Goal: Task Accomplishment & Management: Complete application form

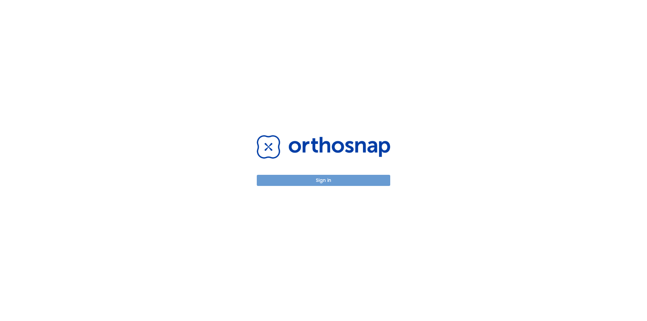
click at [311, 180] on button "Sign in" at bounding box center [323, 180] width 133 height 11
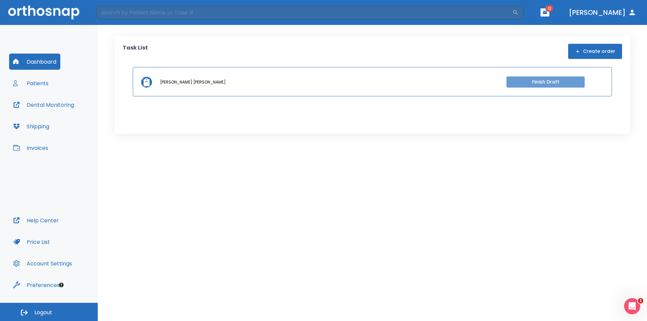
click at [533, 79] on button "Finish Draft" at bounding box center [545, 81] width 78 height 11
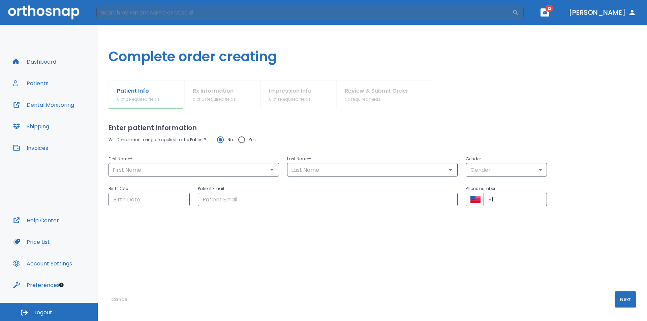
type input "[PERSON_NAME]"
type input "0"
type input "[DATE]"
type input "[EMAIL_ADDRESS][DOMAIN_NAME]"
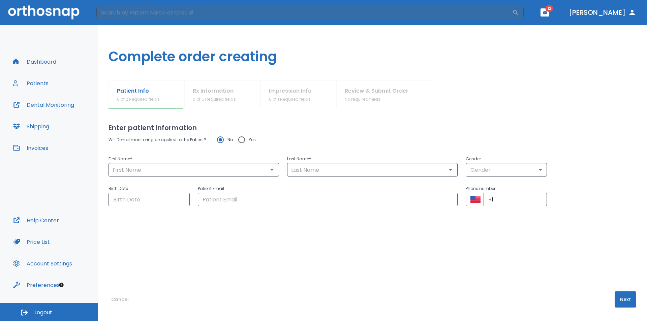
type input "[PHONE_NUMBER]"
radio input "false"
radio input "true"
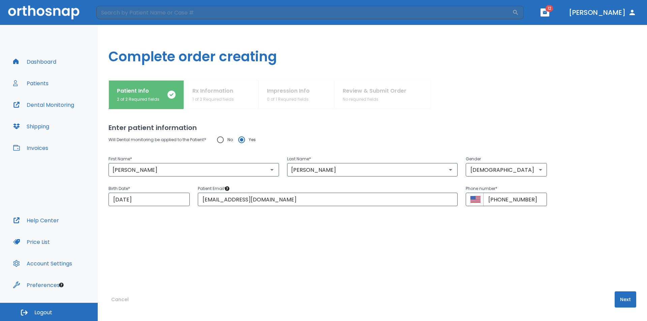
click at [622, 297] on button "Next" at bounding box center [625, 299] width 22 height 16
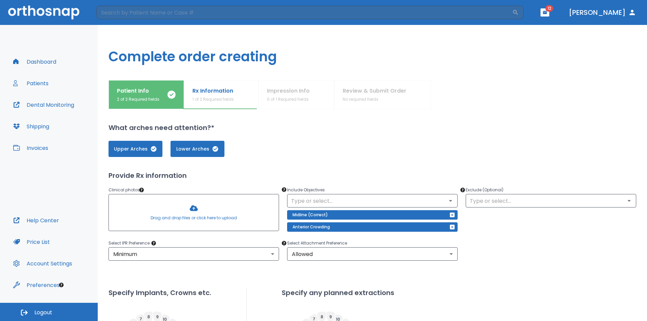
click at [191, 210] on div at bounding box center [194, 212] width 170 height 36
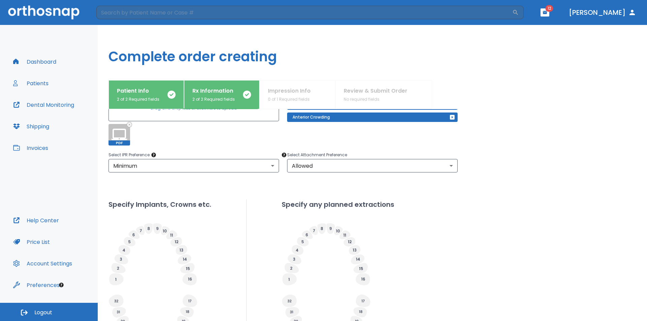
scroll to position [200, 0]
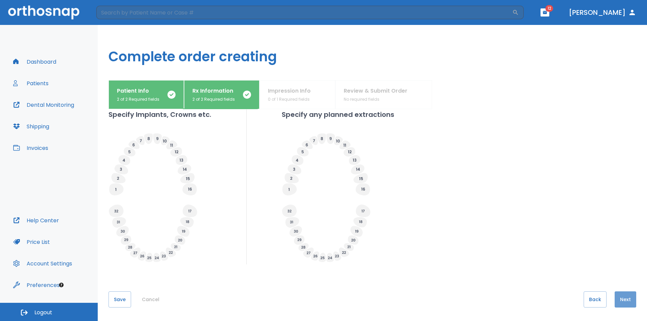
click at [625, 300] on button "Next" at bounding box center [625, 299] width 22 height 16
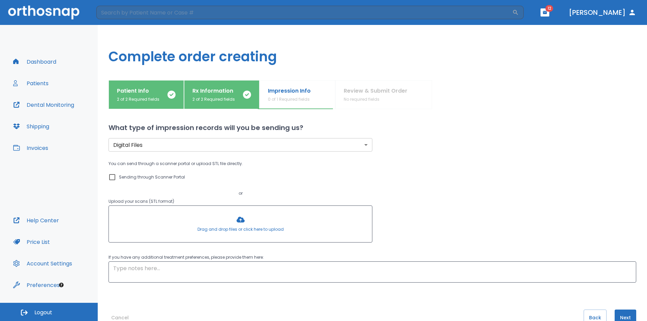
click at [537, 151] on div "Digital Files digital ​ You can send through a scanner portal or upload STL fil…" at bounding box center [364, 200] width 544 height 166
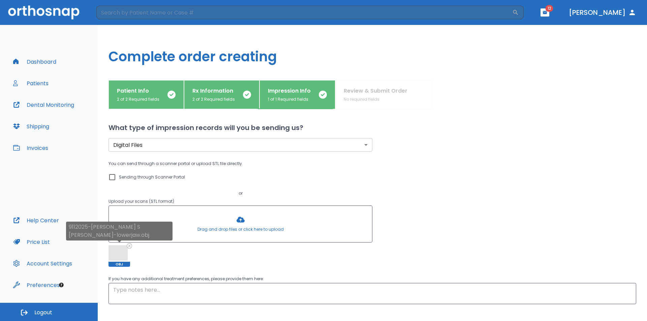
click at [128, 244] on div "9112025-[PERSON_NAME] S [PERSON_NAME]-lowerjaw.obj" at bounding box center [119, 234] width 106 height 24
click at [129, 247] on icon at bounding box center [129, 245] width 4 height 4
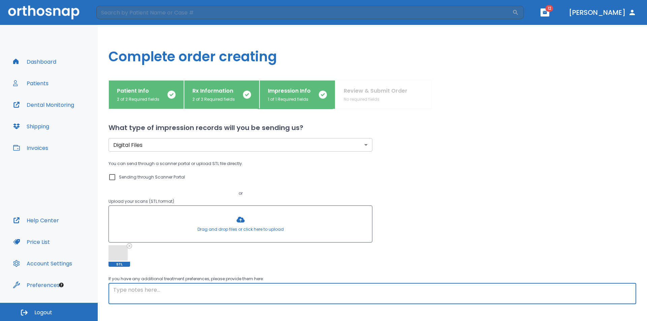
drag, startPoint x: 190, startPoint y: 293, endPoint x: 232, endPoint y: 299, distance: 43.2
click at [195, 295] on textarea at bounding box center [372, 293] width 518 height 15
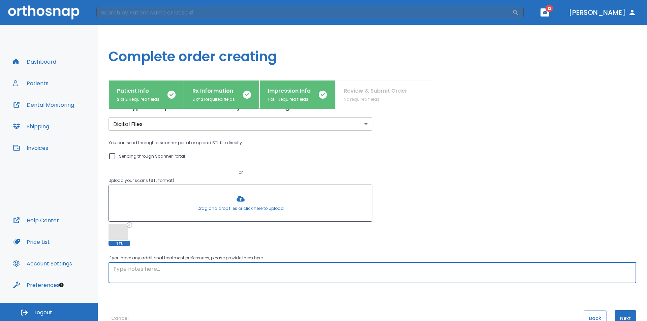
scroll to position [40, 0]
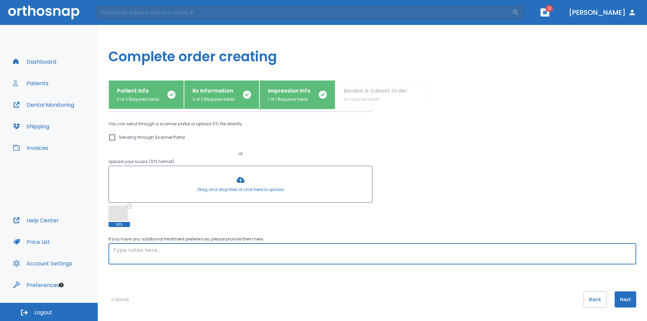
drag, startPoint x: 397, startPoint y: 253, endPoint x: 389, endPoint y: 254, distance: 8.2
click at [395, 253] on textarea at bounding box center [372, 253] width 518 height 15
type textarea "Midline correction and anterior flare"
click at [617, 303] on button "Next" at bounding box center [625, 299] width 22 height 16
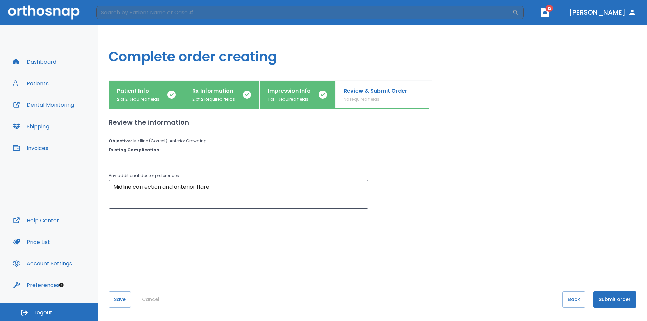
scroll to position [0, 0]
click at [626, 301] on button "Submit order" at bounding box center [614, 299] width 43 height 16
